Goal: Use online tool/utility: Use online tool/utility

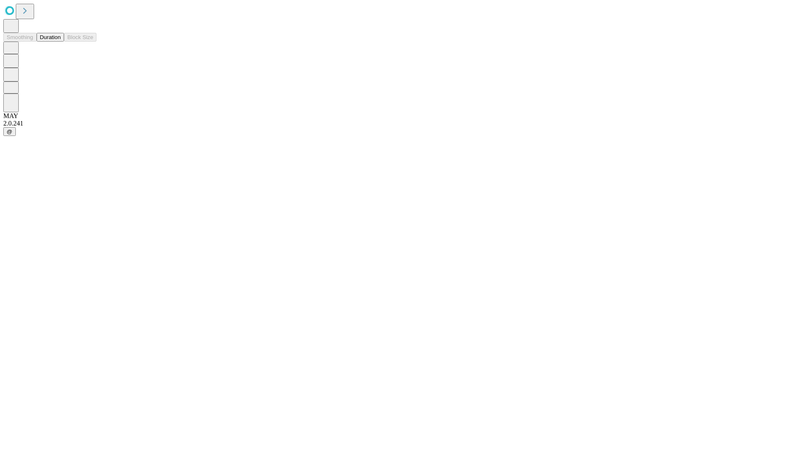
click at [61, 42] on button "Duration" at bounding box center [50, 37] width 27 height 9
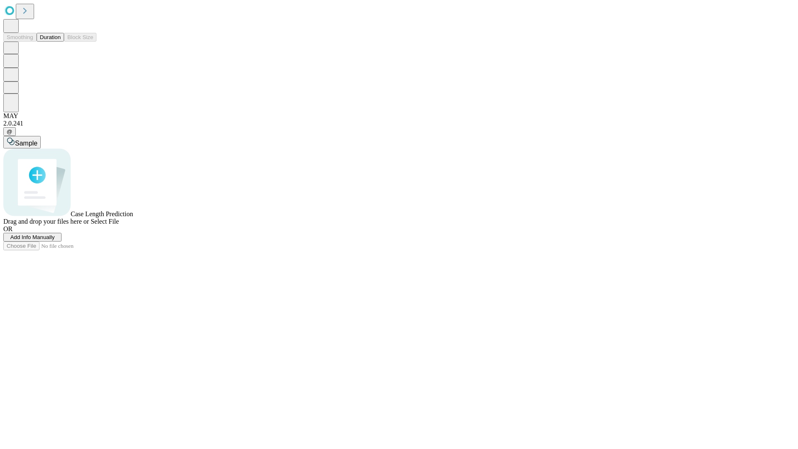
click at [119, 225] on span "Select File" at bounding box center [105, 221] width 28 height 7
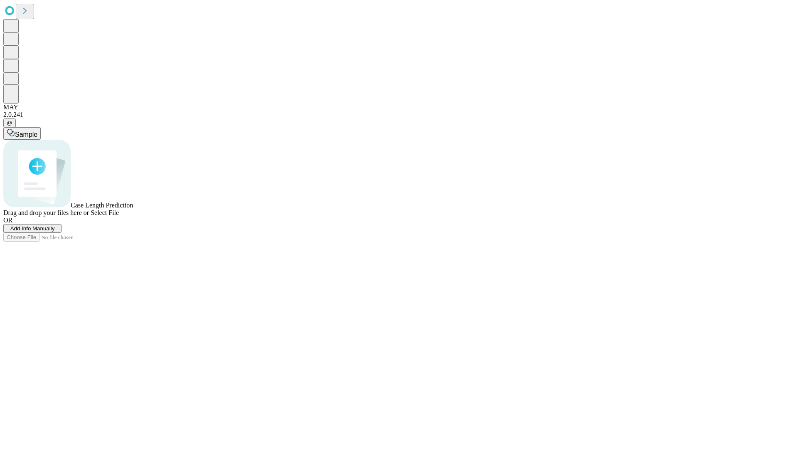
click at [119, 216] on span "Select File" at bounding box center [105, 212] width 28 height 7
